Goal: Transaction & Acquisition: Obtain resource

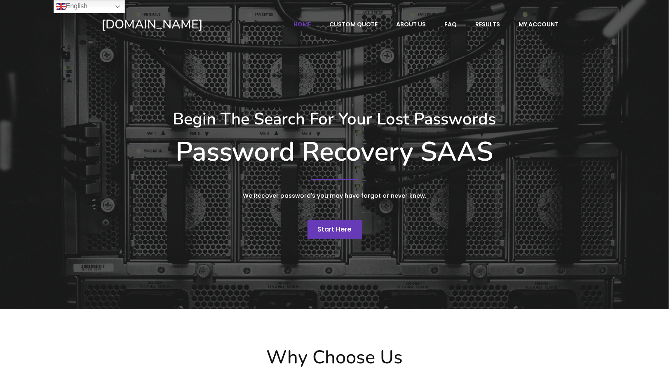
click at [332, 229] on span "Start Here" at bounding box center [335, 229] width 34 height 9
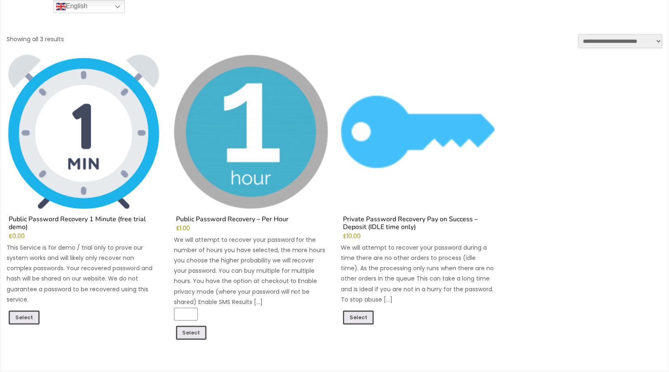
scroll to position [68, 0]
click at [15, 311] on link "Select" at bounding box center [24, 319] width 31 height 16
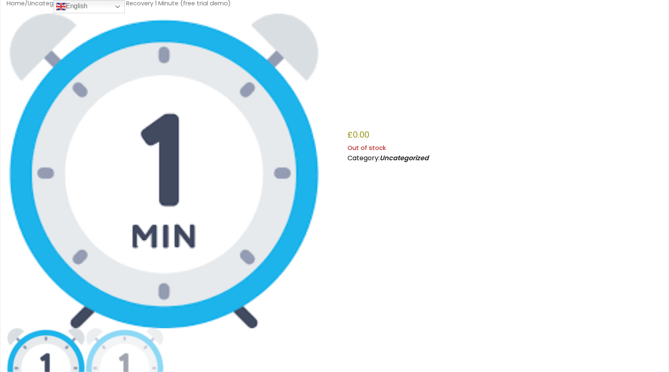
scroll to position [55, 0]
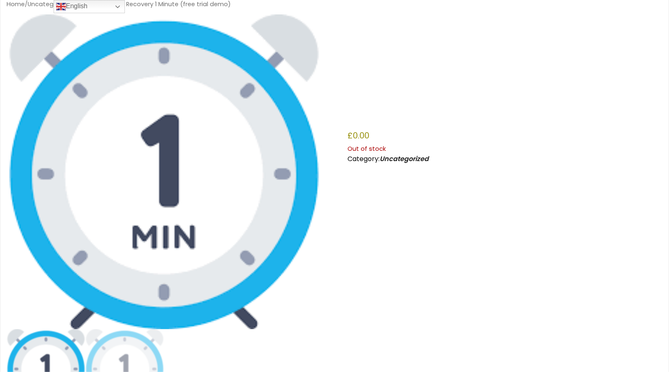
click at [369, 117] on h1 "Public Password Recovery 1 Minute (free trial demo)" at bounding box center [505, 76] width 315 height 97
click at [186, 152] on img at bounding box center [164, 171] width 315 height 315
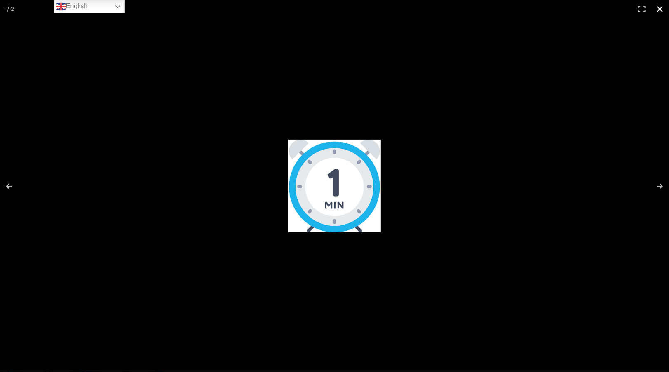
click at [186, 152] on div "Full screen image" at bounding box center [334, 186] width 669 height 372
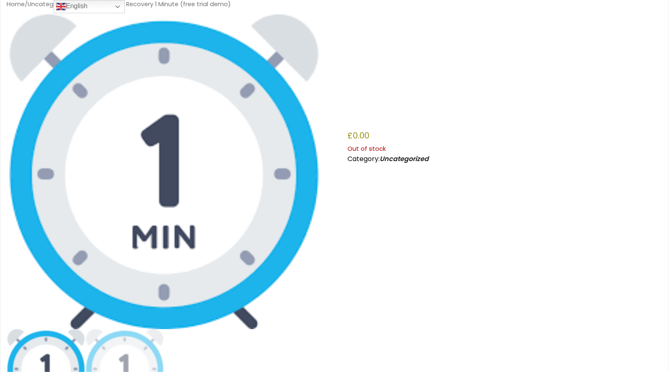
scroll to position [0, 0]
